Goal: Check status: Check status

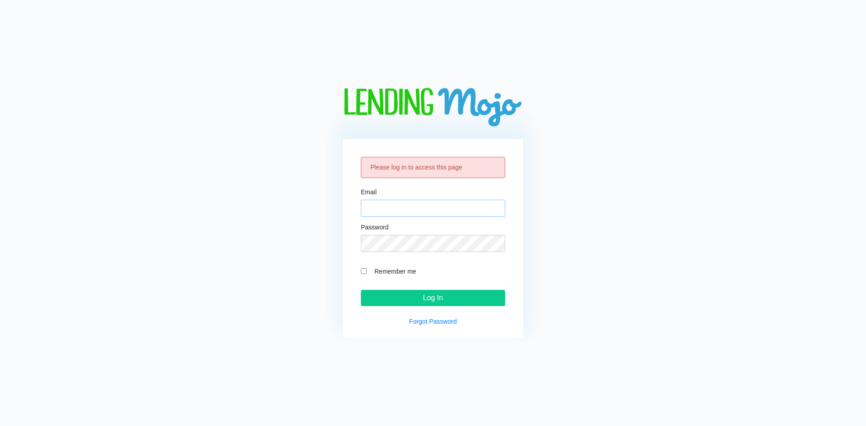
click at [371, 211] on input "Email" at bounding box center [433, 208] width 144 height 17
paste input "[EMAIL_ADDRESS][DOMAIN_NAME]"
type input "[EMAIL_ADDRESS][DOMAIN_NAME]"
click at [373, 233] on div "Password" at bounding box center [433, 238] width 144 height 28
click at [389, 252] on form "Email LM@naln.com Password Remember me Log In" at bounding box center [433, 247] width 144 height 117
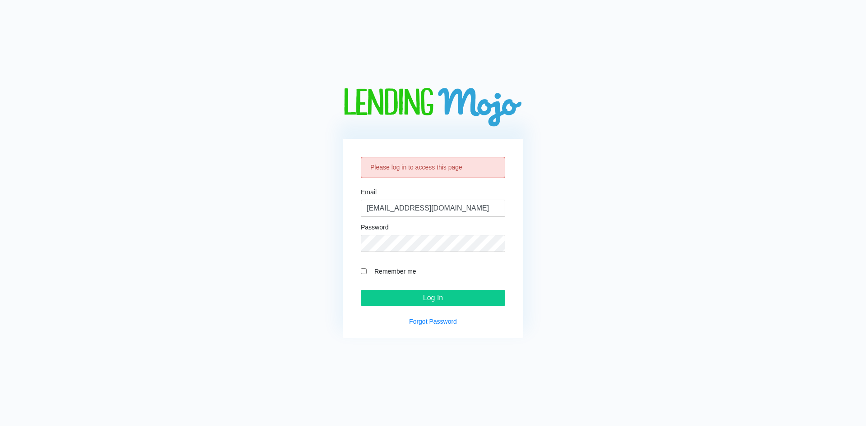
click at [368, 270] on div "Remember me" at bounding box center [433, 271] width 144 height 10
click at [366, 273] on input "Remember me" at bounding box center [364, 271] width 6 height 6
checkbox input "true"
click at [377, 292] on input "Log In" at bounding box center [433, 298] width 144 height 16
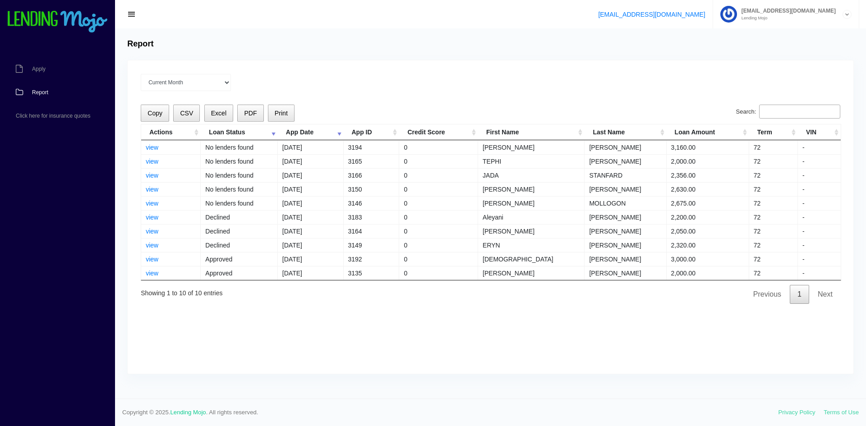
drag, startPoint x: 542, startPoint y: 72, endPoint x: 532, endPoint y: 74, distance: 10.6
click at [542, 73] on div "Current Month Jul 2025 Jun 2025 May 2025 Apr 2025 Mar 2025 All time Loading Cop…" at bounding box center [491, 217] width 726 height 314
click at [158, 260] on link "view" at bounding box center [152, 259] width 13 height 7
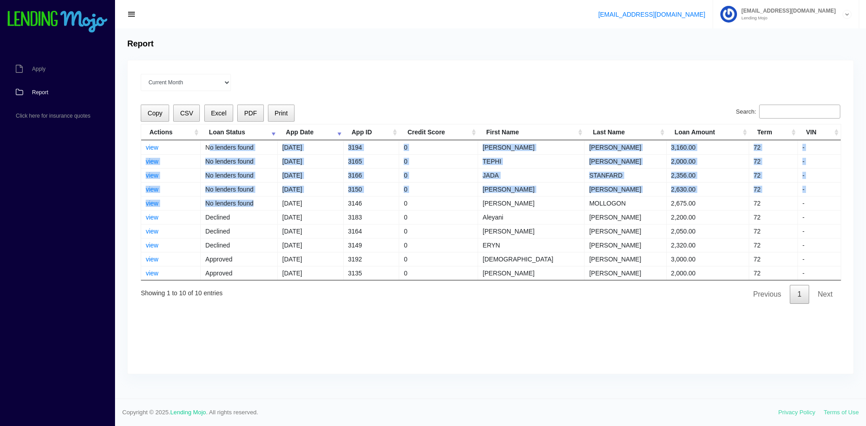
drag, startPoint x: 263, startPoint y: 204, endPoint x: 213, endPoint y: 150, distance: 73.5
click at [213, 150] on tbody "view No lenders found 08/21/2025 3194 0 JOSEPH BARRY JONES 3,160.00 72 - view N…" at bounding box center [491, 210] width 700 height 140
click at [213, 150] on td "No lenders found" at bounding box center [239, 147] width 77 height 14
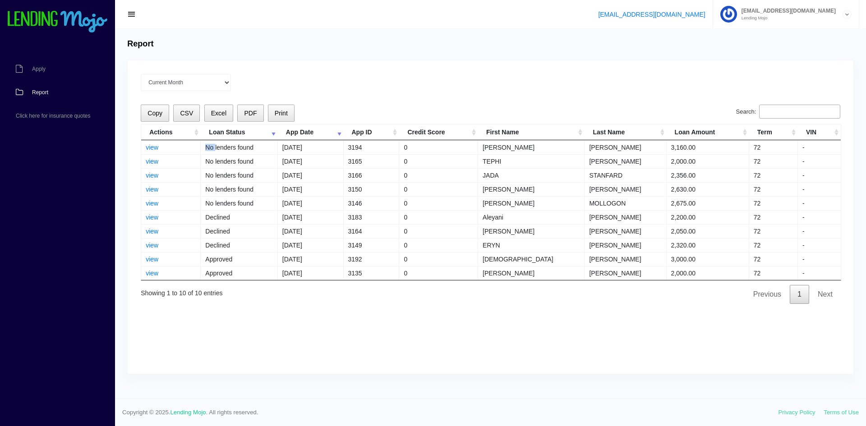
click at [214, 150] on td "No lenders found" at bounding box center [239, 147] width 77 height 14
click at [220, 150] on td "No lenders found" at bounding box center [239, 147] width 77 height 14
click at [222, 150] on td "No lenders found" at bounding box center [239, 147] width 77 height 14
click at [223, 146] on td "No lenders found" at bounding box center [239, 147] width 77 height 14
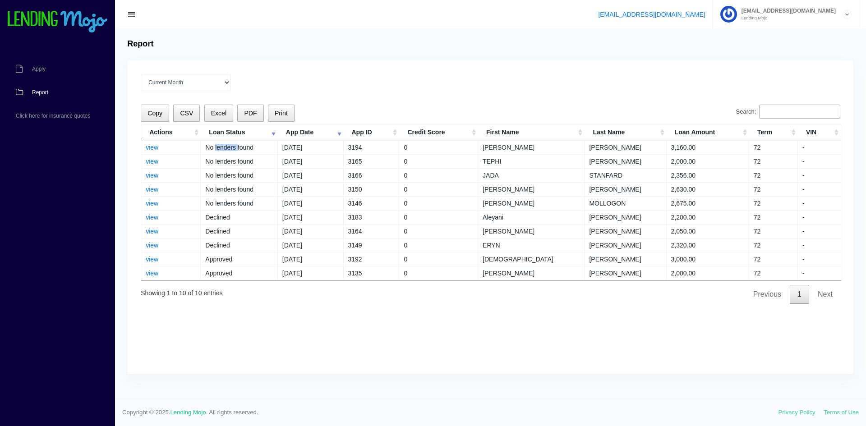
click at [223, 146] on td "No lenders found" at bounding box center [239, 147] width 77 height 14
click at [223, 147] on td "No lenders found" at bounding box center [239, 147] width 77 height 14
click at [241, 147] on td "No lenders found" at bounding box center [239, 147] width 77 height 14
click at [242, 147] on td "No lenders found" at bounding box center [239, 147] width 77 height 14
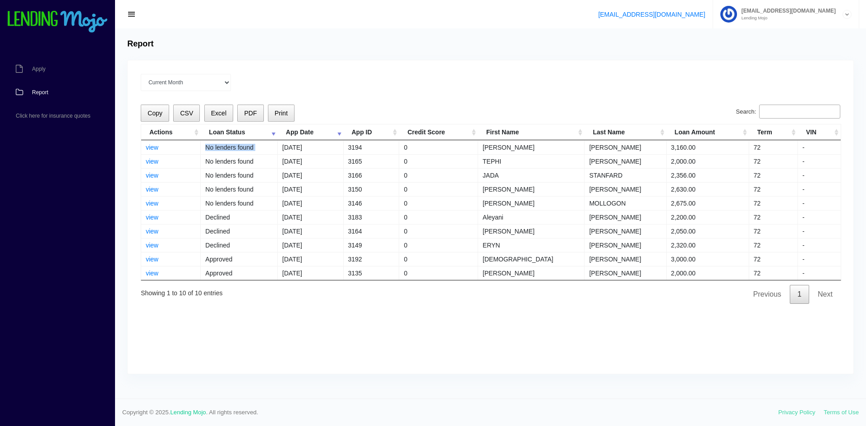
click at [242, 147] on td "No lenders found" at bounding box center [239, 147] width 77 height 14
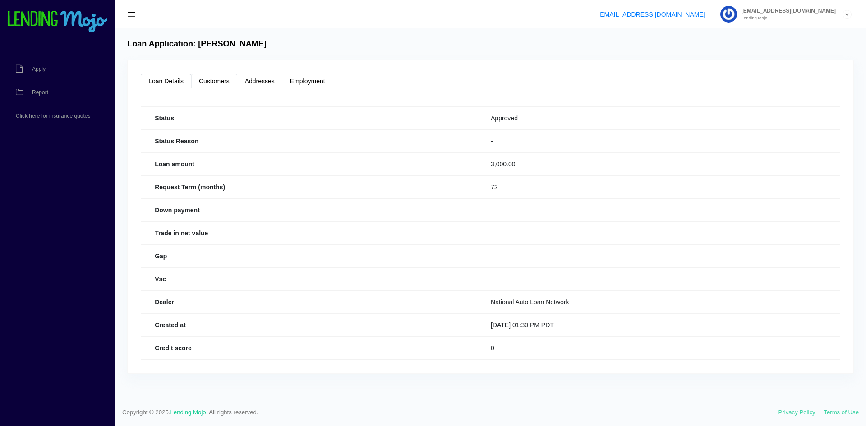
click at [211, 83] on link "Customers" at bounding box center [214, 81] width 46 height 14
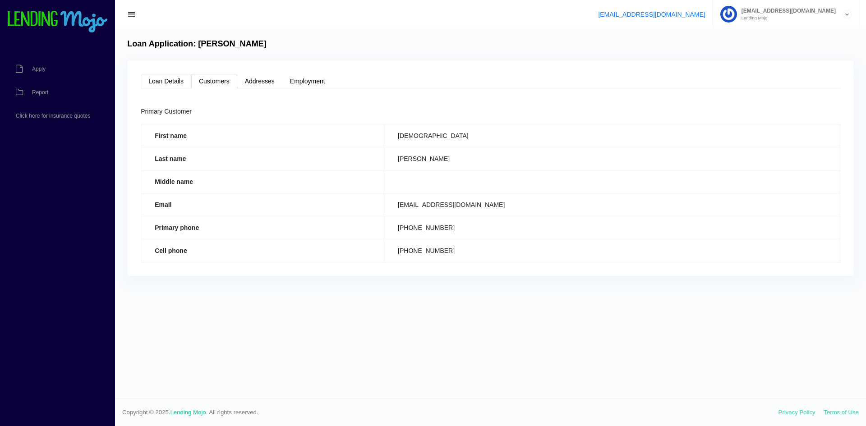
click at [168, 80] on link "Loan Details" at bounding box center [166, 81] width 51 height 14
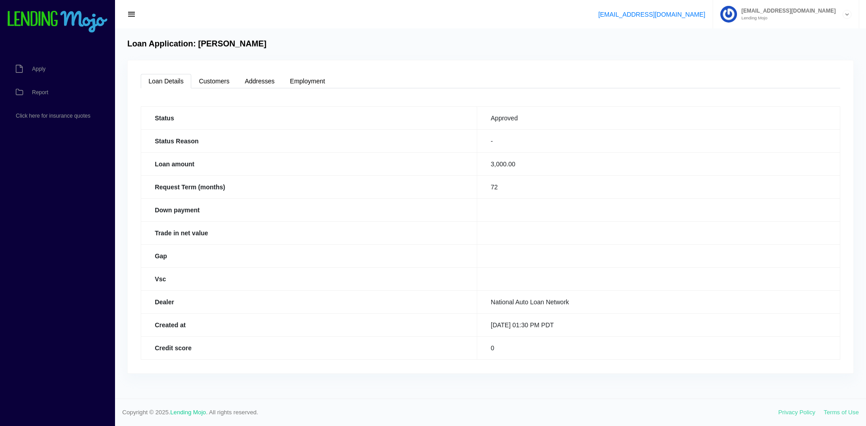
click at [120, 11] on div "[EMAIL_ADDRESS][DOMAIN_NAME] [EMAIL_ADDRESS][DOMAIN_NAME] Lending Mojo Manage A…" at bounding box center [490, 14] width 751 height 28
click at [123, 11] on button "button" at bounding box center [132, 14] width 20 height 13
